Goal: Information Seeking & Learning: Learn about a topic

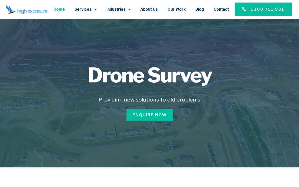
click at [65, 8] on link "Home" at bounding box center [59, 9] width 11 height 13
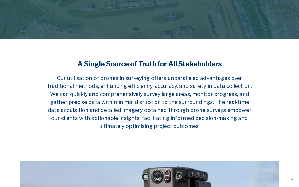
scroll to position [133, 0]
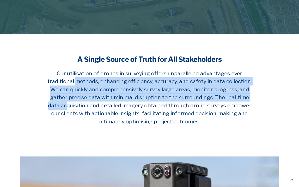
drag, startPoint x: 30, startPoint y: 83, endPoint x: 220, endPoint y: 96, distance: 190.3
click at [220, 96] on section "A Single Source of Truth for All Stakeholders Our utilisation of drones in surv…" at bounding box center [149, 94] width 299 height 120
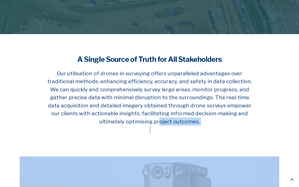
drag, startPoint x: 240, startPoint y: 111, endPoint x: 203, endPoint y: 171, distance: 70.5
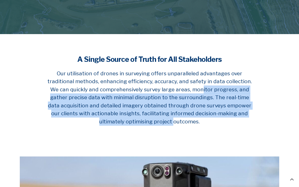
drag, startPoint x: 167, startPoint y: 87, endPoint x: 128, endPoint y: 120, distance: 51.3
click at [128, 120] on h5 "Our utilisation of drones in surveying offers unparalleled advantages over trad…" at bounding box center [150, 101] width 208 height 64
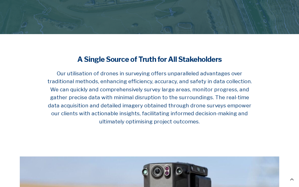
click at [202, 140] on section "A Single Source of Truth for All Stakeholders Our utilisation of drones in surv…" at bounding box center [149, 94] width 299 height 120
click at [158, 121] on h5 "Our utilisation of drones in surveying offers unparalleled advantages over trad…" at bounding box center [150, 101] width 208 height 64
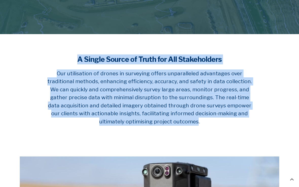
drag, startPoint x: 158, startPoint y: 121, endPoint x: 198, endPoint y: 50, distance: 80.9
click at [198, 50] on section "A Single Source of Truth for All Stakeholders Our utilisation of drones in surv…" at bounding box center [149, 94] width 299 height 120
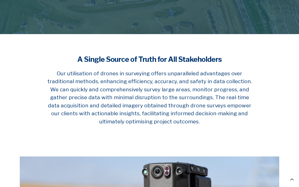
click at [196, 59] on h4 "A Single Source of Truth for All Stakeholders" at bounding box center [150, 59] width 208 height 10
drag, startPoint x: 223, startPoint y: 58, endPoint x: 71, endPoint y: 76, distance: 153.3
click at [71, 77] on div "A Single Source of Truth for All Stakeholders Our utilisation of drones in surv…" at bounding box center [149, 94] width 213 height 84
drag, startPoint x: 74, startPoint y: 53, endPoint x: 127, endPoint y: 52, distance: 53.0
click at [127, 53] on div "A Single Source of Truth for All Stakeholders Our utilisation of drones in surv…" at bounding box center [149, 94] width 213 height 84
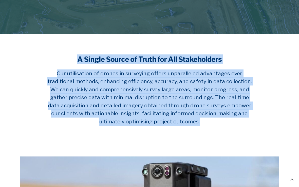
drag, startPoint x: 80, startPoint y: 63, endPoint x: 234, endPoint y: 118, distance: 163.5
click at [234, 118] on div "A Single Source of Truth for All Stakeholders Our utilisation of drones in surv…" at bounding box center [149, 94] width 213 height 84
click at [234, 118] on h5 "Our utilisation of drones in surveying offers unparalleled advantages over trad…" at bounding box center [150, 101] width 208 height 64
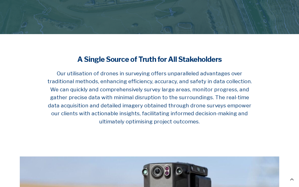
click at [81, 59] on h4 "A Single Source of Truth for All Stakeholders" at bounding box center [150, 59] width 208 height 10
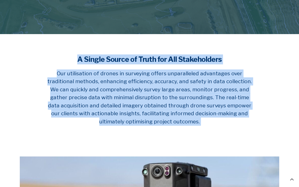
copy div "A Single Source of Truth for All Stakeholders Our utilisation of drones in surv…"
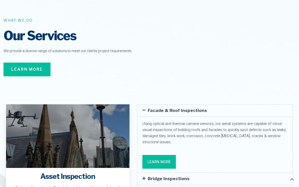
scroll to position [722, 0]
